Goal: Find specific page/section: Find specific page/section

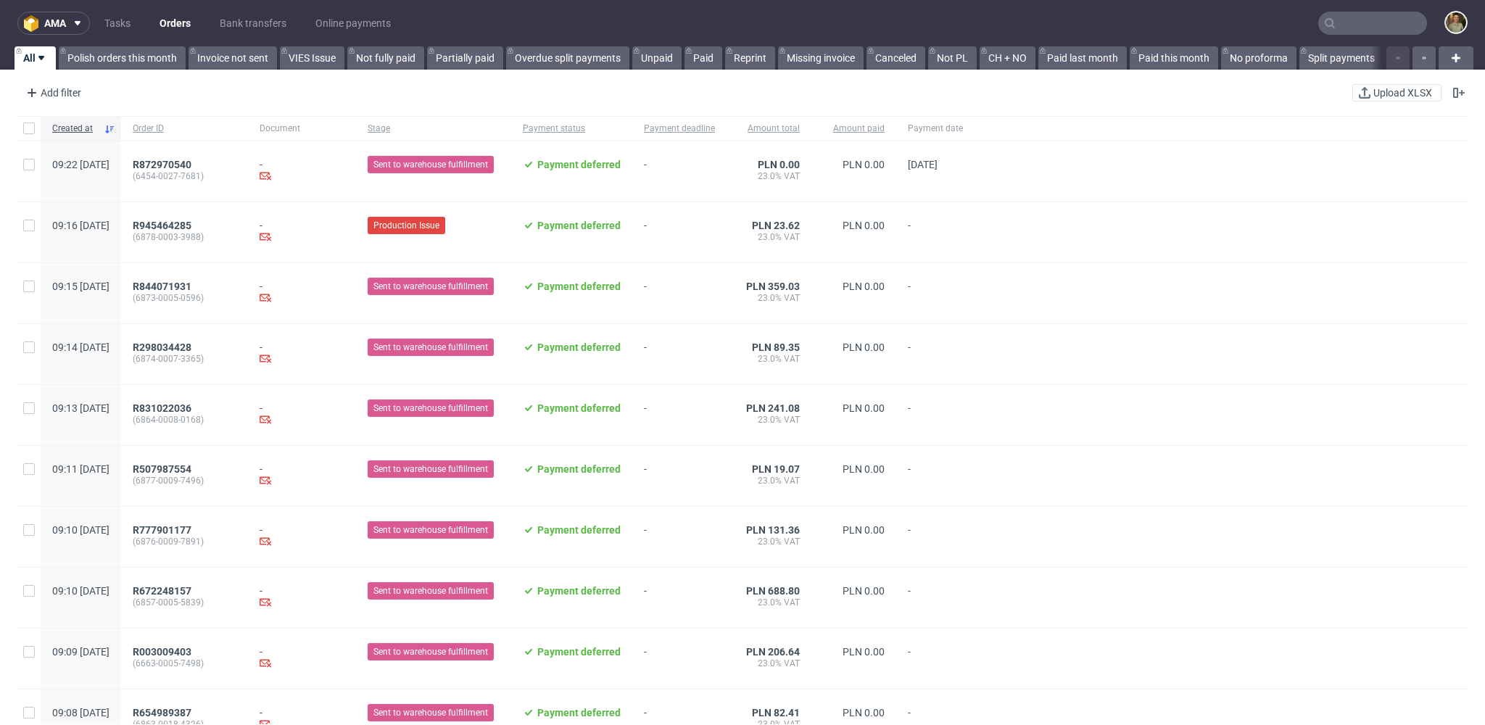
click at [63, 36] on nav "ama Tasks Orders Bank transfers Online payments" at bounding box center [742, 23] width 1485 height 46
click at [59, 34] on button "ama" at bounding box center [53, 23] width 73 height 23
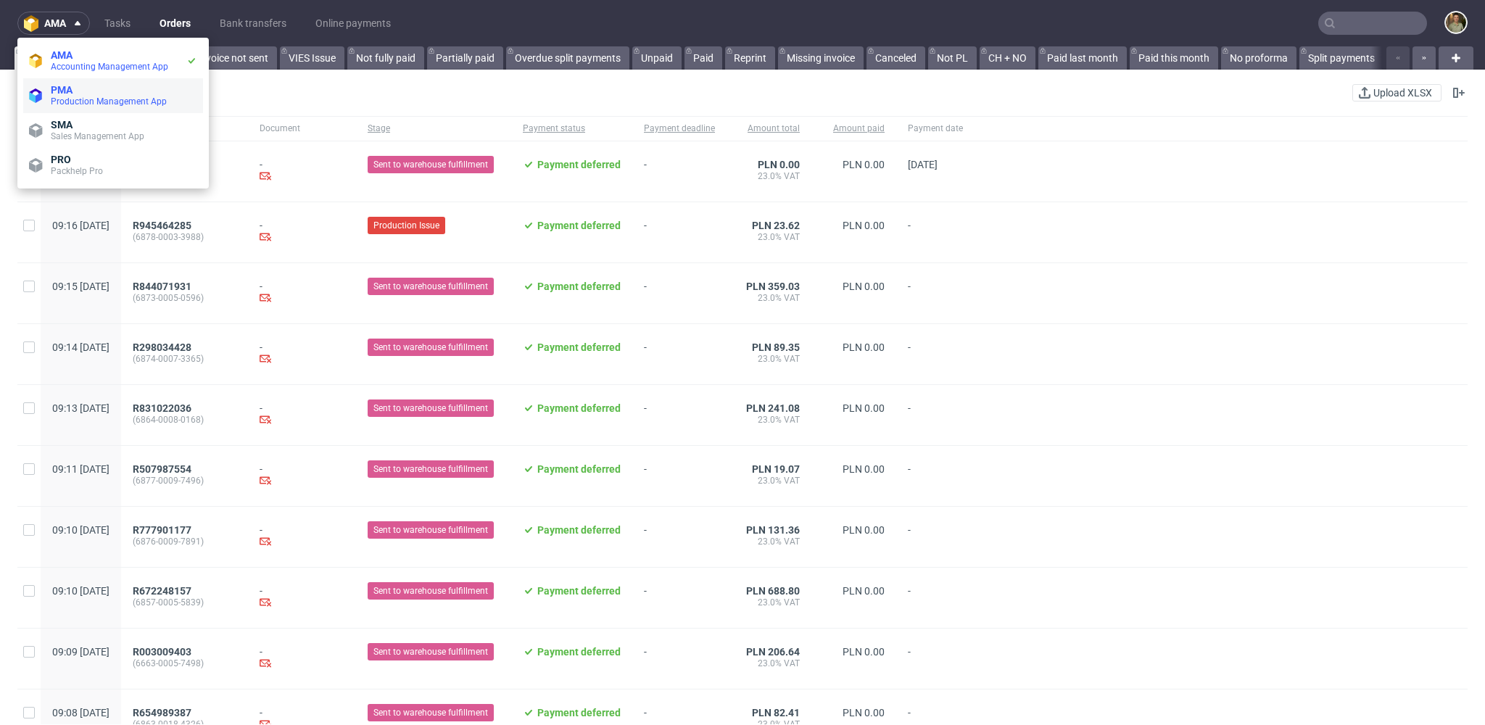
click at [82, 104] on span "Production Management App" at bounding box center [109, 101] width 116 height 10
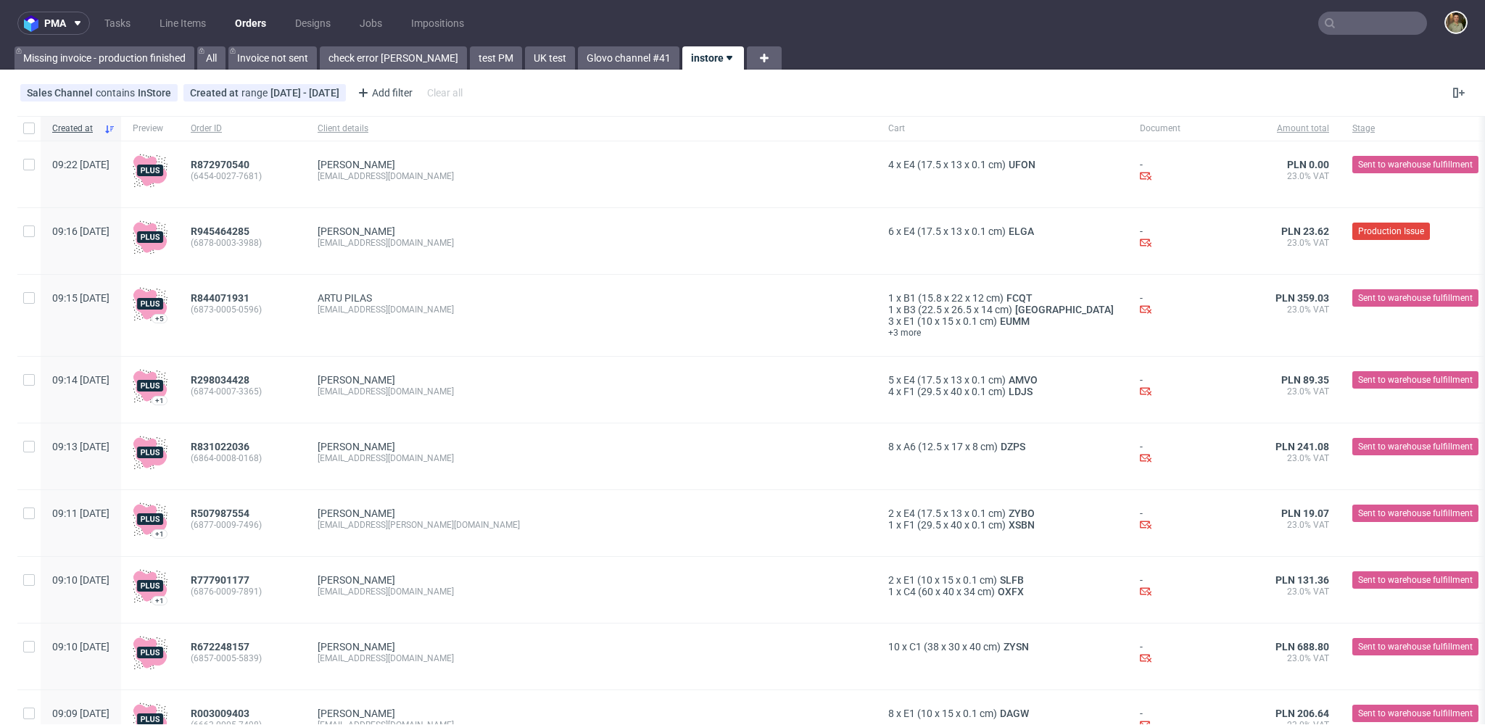
click at [955, 83] on div "Sales Channel contains InStore Created at range [DATE] - [DATE] Add filter Hide…" at bounding box center [742, 92] width 1485 height 35
click at [182, 18] on link "Line Items" at bounding box center [183, 23] width 64 height 23
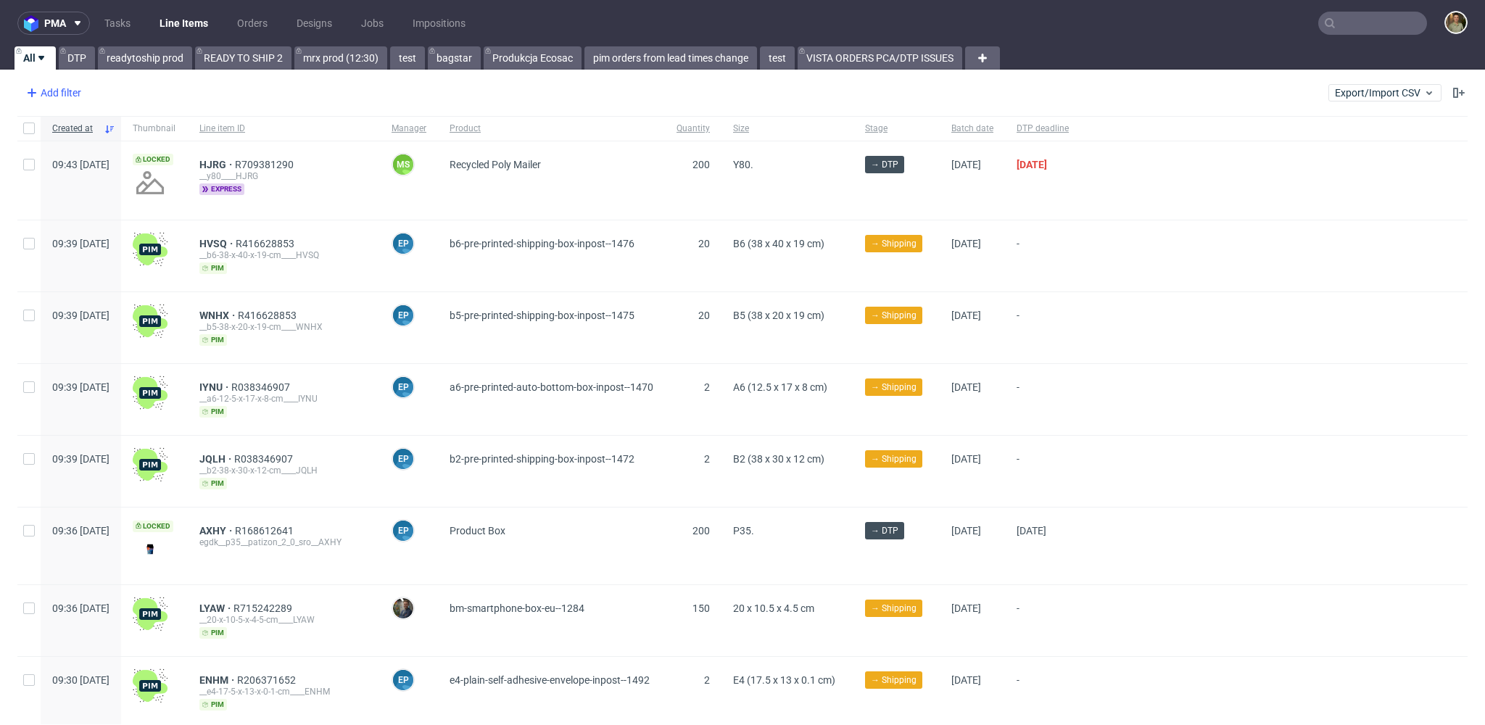
click at [72, 88] on div "Add filter" at bounding box center [52, 92] width 64 height 23
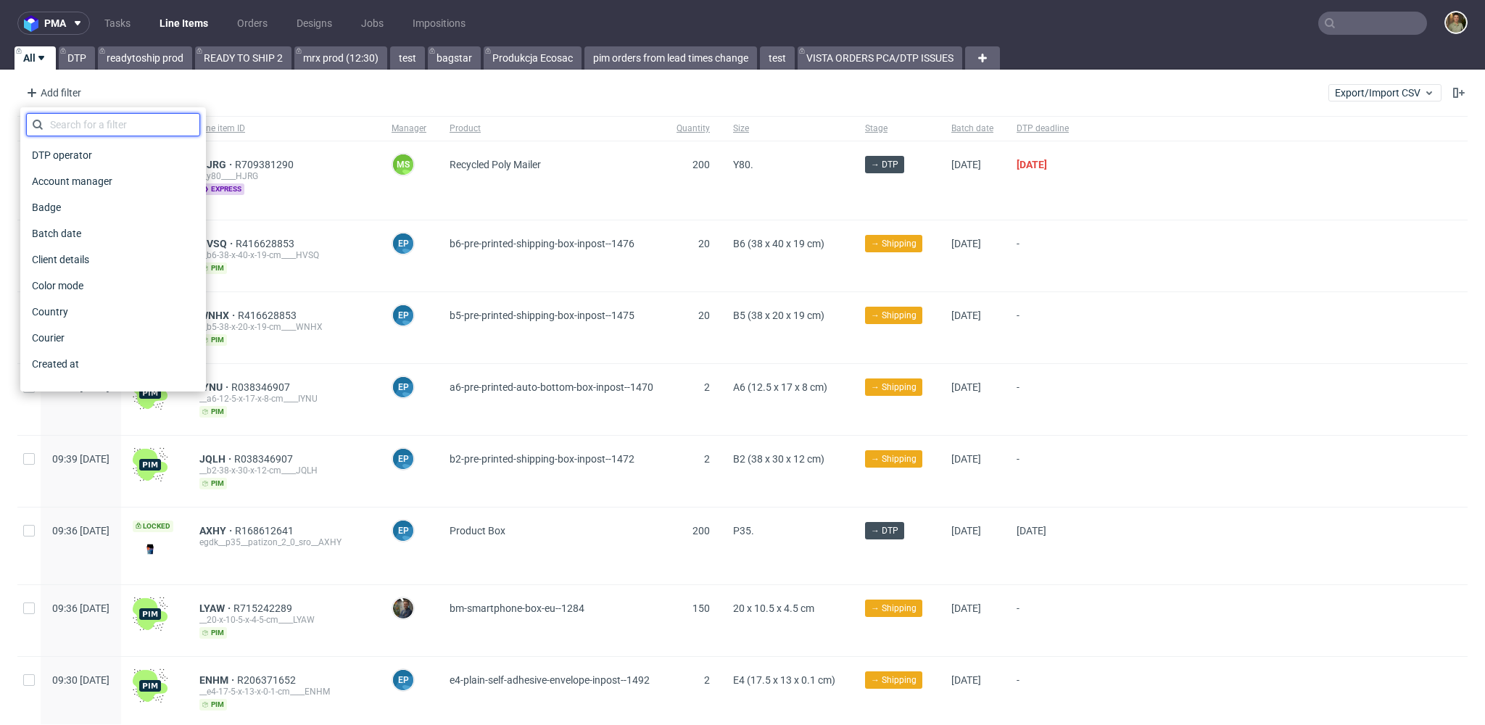
click at [91, 119] on input "text" at bounding box center [113, 124] width 174 height 23
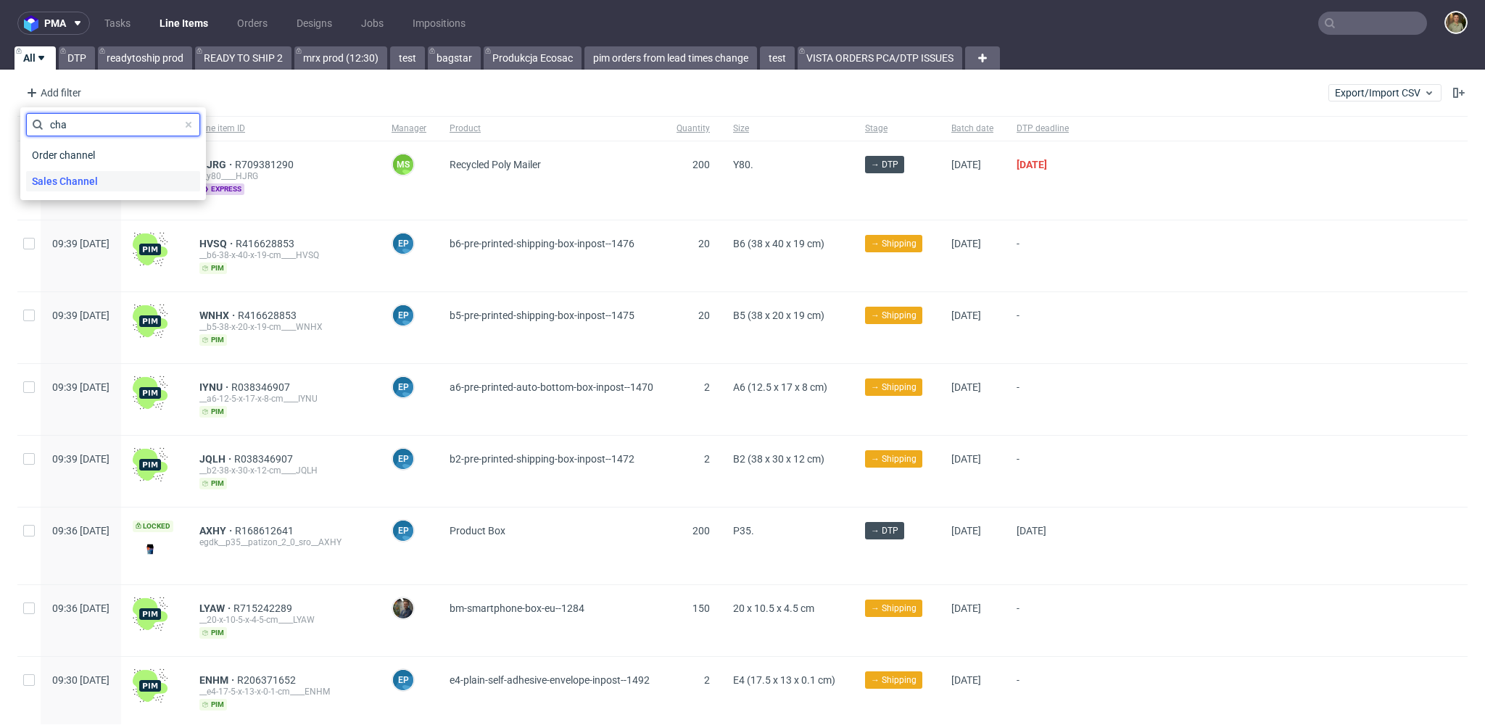
type input "cha"
click at [102, 181] on div "Sales Channel" at bounding box center [113, 181] width 174 height 20
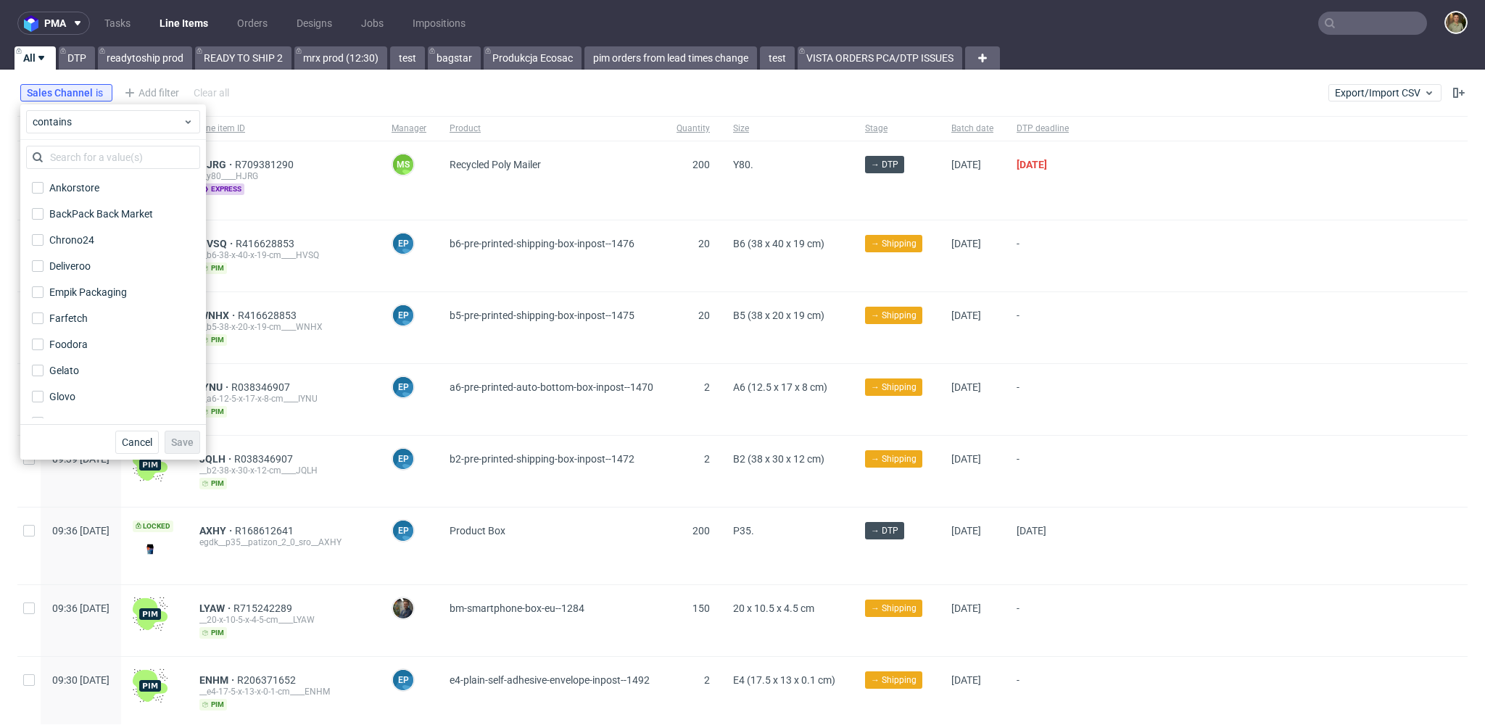
scroll to position [209, 0]
click at [96, 268] on label "InStore" at bounding box center [113, 266] width 174 height 20
click at [44, 268] on input "InStore" at bounding box center [38, 266] width 12 height 12
checkbox input "true"
click at [188, 438] on span "Save" at bounding box center [182, 442] width 22 height 10
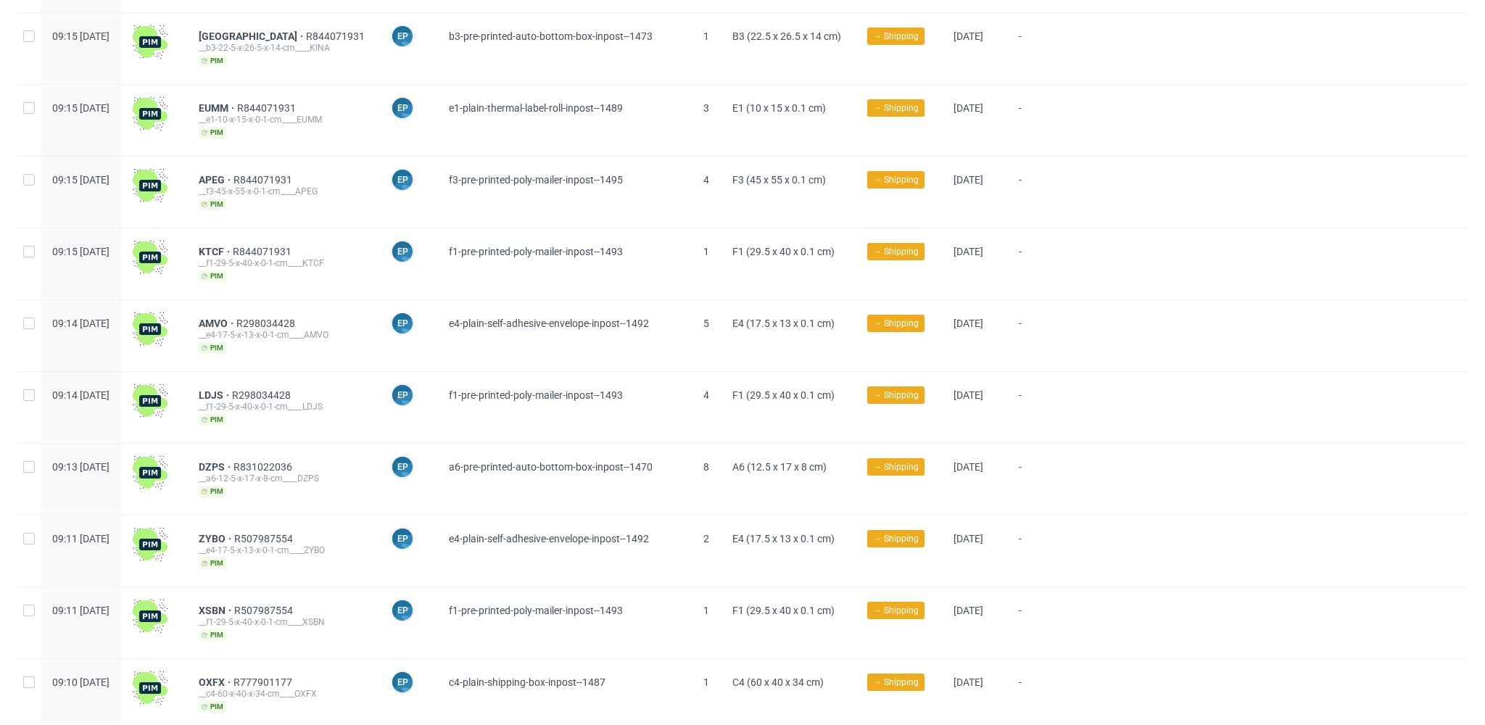
scroll to position [0, 0]
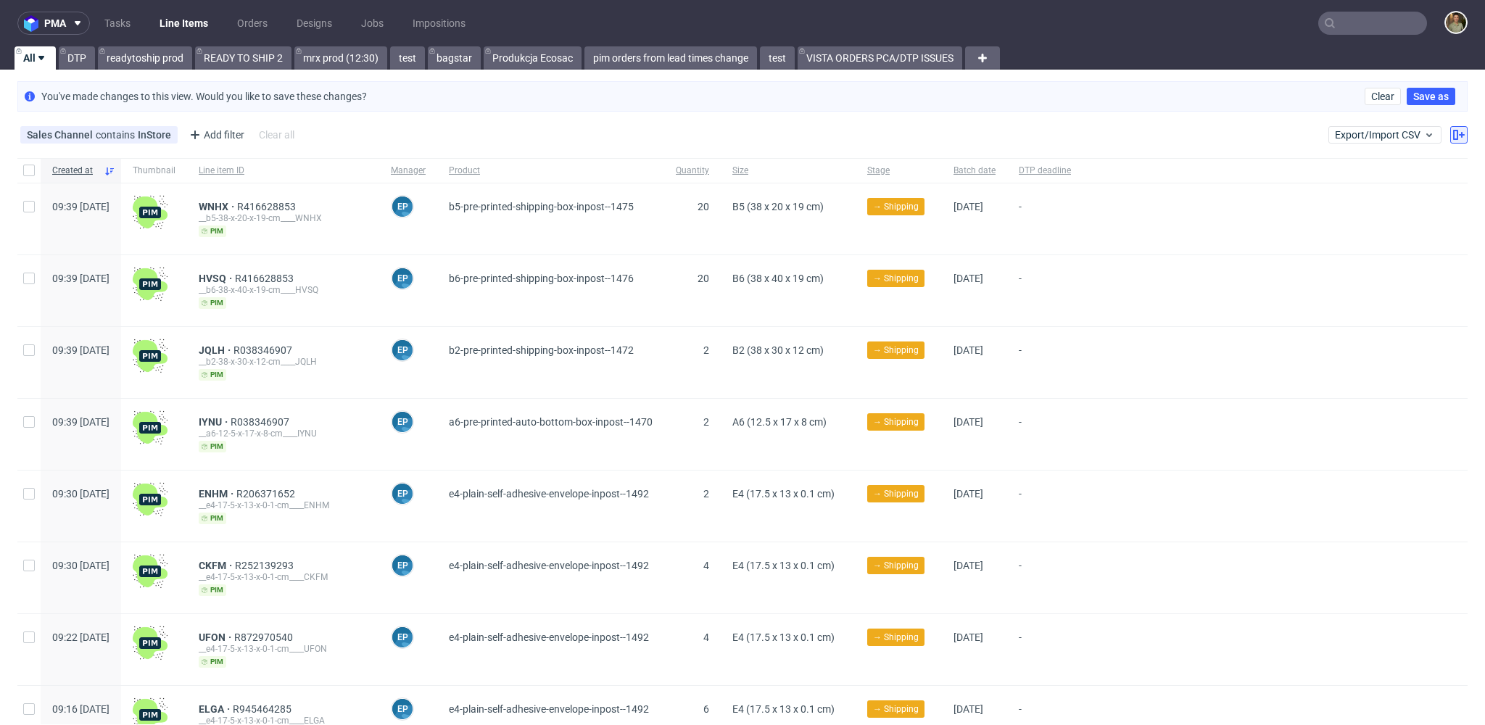
click at [1455, 136] on button at bounding box center [1459, 134] width 17 height 17
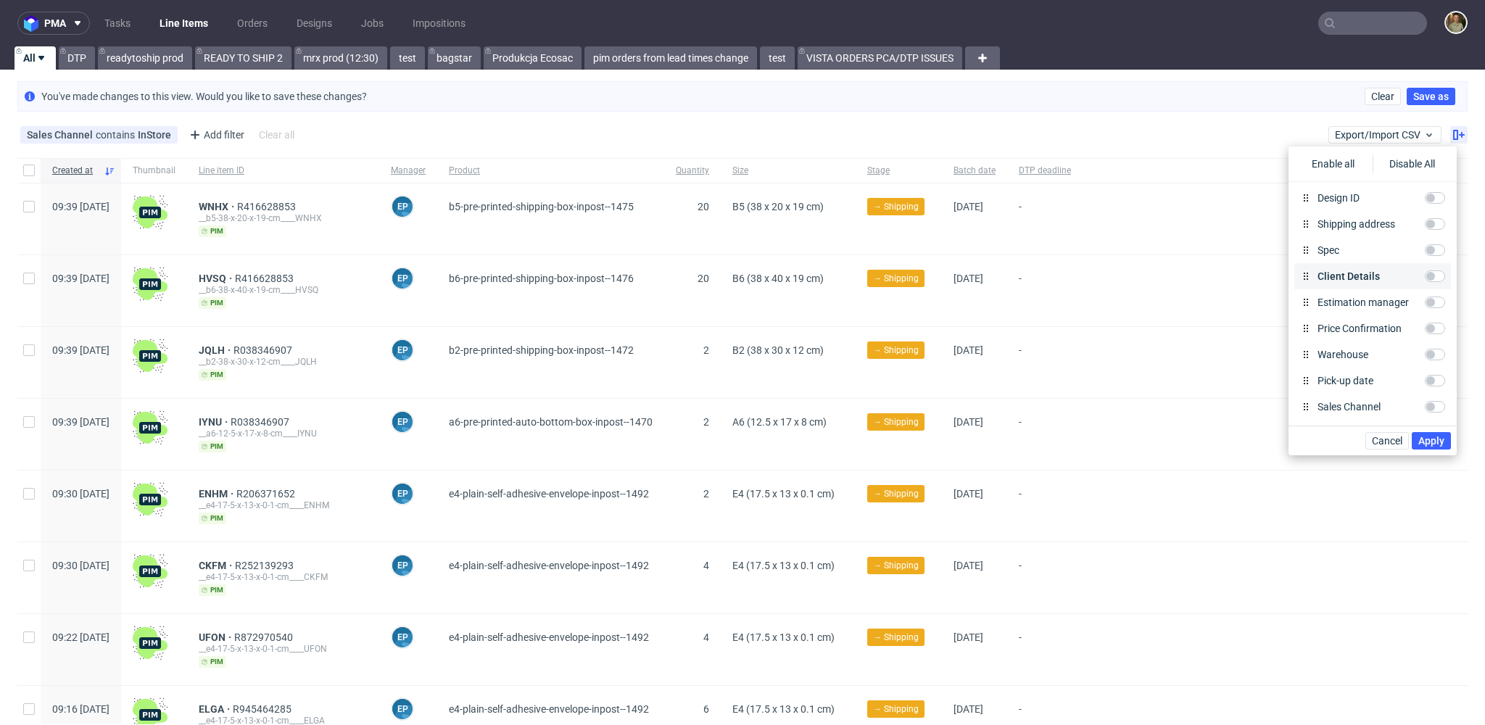
scroll to position [725, 0]
click at [1245, 134] on div "Sales Channel contains InStore Add filter Hide filters Clear all Export/Import …" at bounding box center [742, 134] width 1485 height 35
